Goal: Transaction & Acquisition: Book appointment/travel/reservation

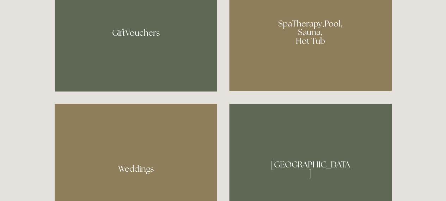
scroll to position [546, 0]
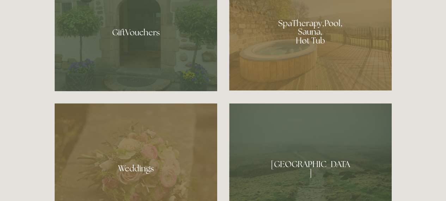
click at [308, 165] on div at bounding box center [310, 165] width 163 height 125
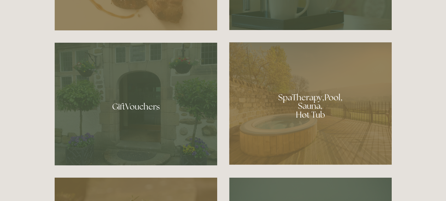
scroll to position [472, 0]
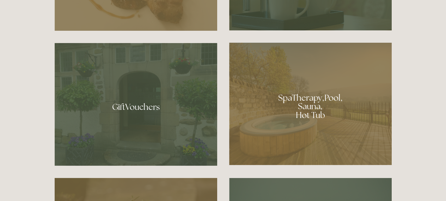
click at [334, 125] on div at bounding box center [310, 103] width 163 height 122
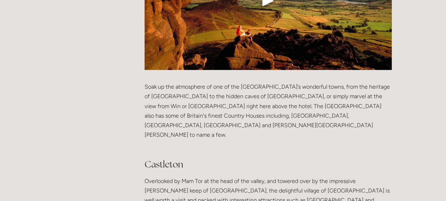
scroll to position [299, 0]
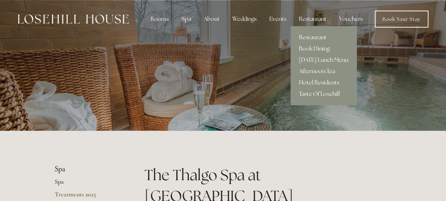
click at [316, 21] on div "Restaurant" at bounding box center [312, 19] width 39 height 14
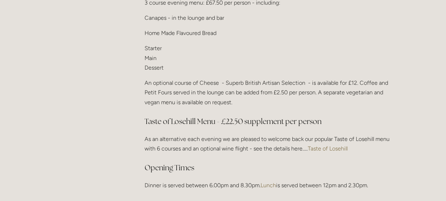
scroll to position [914, 0]
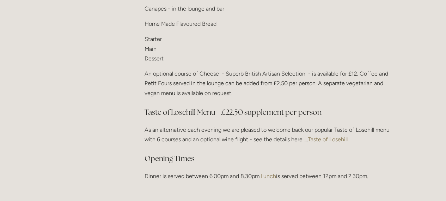
click at [341, 137] on link "Taste of Losehill" at bounding box center [328, 139] width 40 height 7
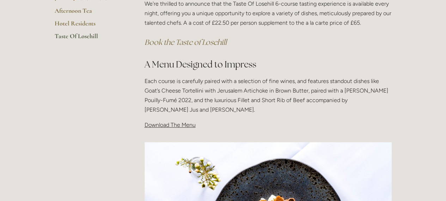
scroll to position [186, 0]
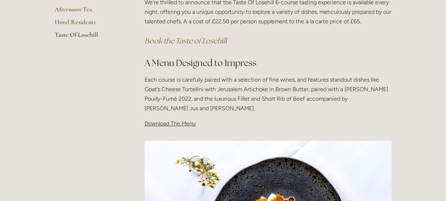
click at [184, 126] on span "Download The Menu" at bounding box center [170, 123] width 51 height 7
click at [180, 123] on span "Download The Menu" at bounding box center [170, 123] width 51 height 7
click at [191, 123] on span "Download The Menu" at bounding box center [170, 123] width 51 height 7
click at [189, 126] on span "Download The Menu" at bounding box center [170, 123] width 51 height 7
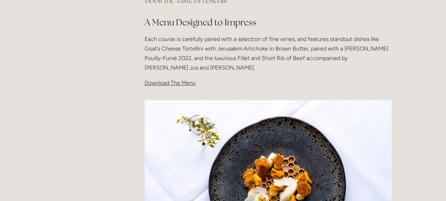
scroll to position [226, 0]
click at [169, 84] on span "Download The Menu" at bounding box center [170, 83] width 51 height 7
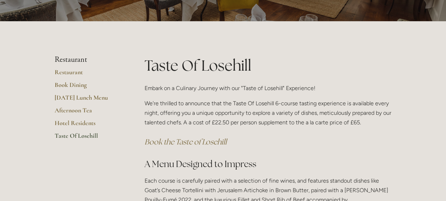
scroll to position [85, 0]
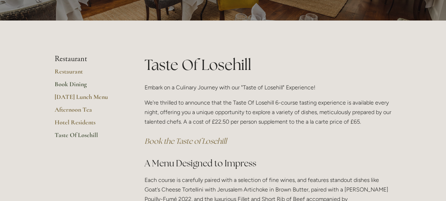
click at [85, 84] on link "Book Dining" at bounding box center [88, 86] width 67 height 13
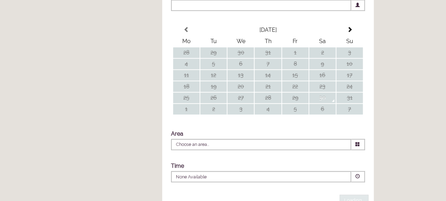
scroll to position [167, 0]
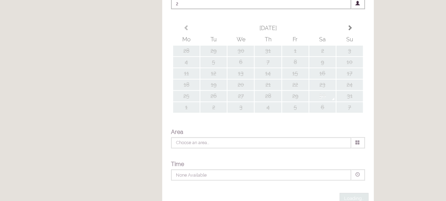
type input "Any Area"
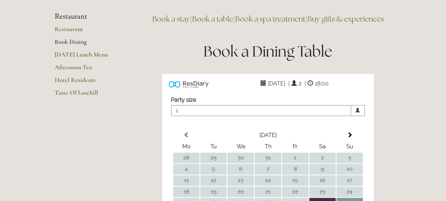
scroll to position [0, 0]
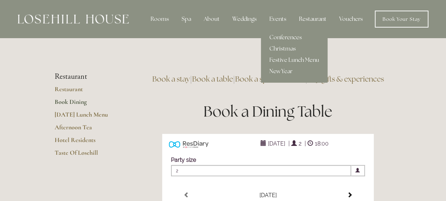
click at [282, 23] on div "Events" at bounding box center [278, 19] width 28 height 14
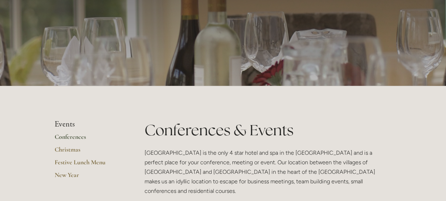
scroll to position [46, 0]
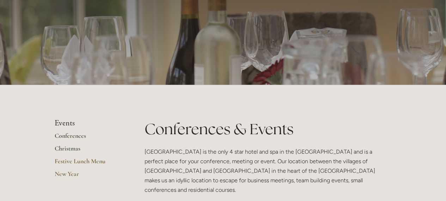
click at [79, 150] on link "Christmas" at bounding box center [88, 150] width 67 height 13
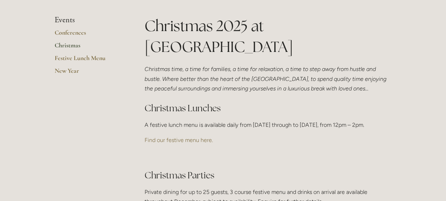
scroll to position [149, 0]
click at [374, 181] on h2 "Christmas Parties" at bounding box center [268, 175] width 247 height 12
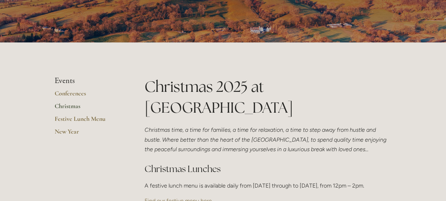
scroll to position [0, 0]
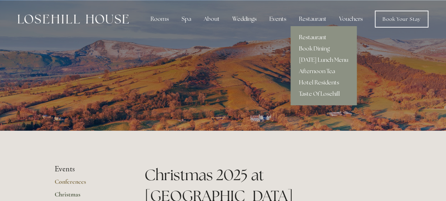
click at [313, 36] on link "Restaurant" at bounding box center [324, 37] width 66 height 11
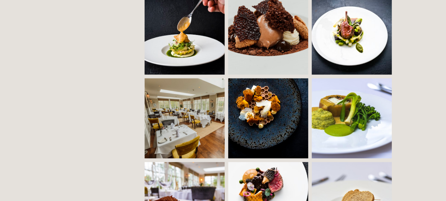
scroll to position [583, 0]
